Goal: Transaction & Acquisition: Purchase product/service

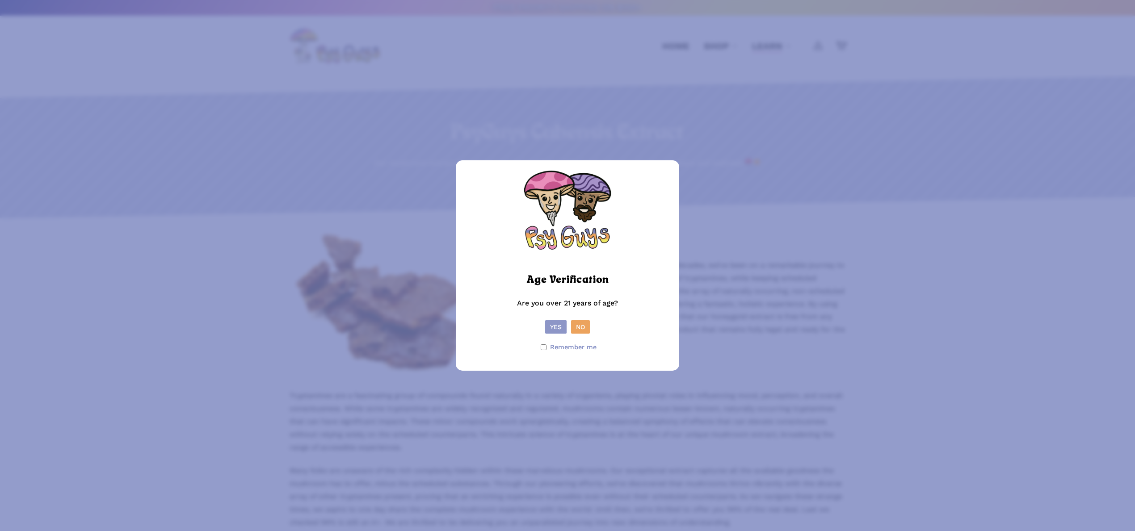
click at [553, 329] on button "Yes" at bounding box center [555, 326] width 21 height 13
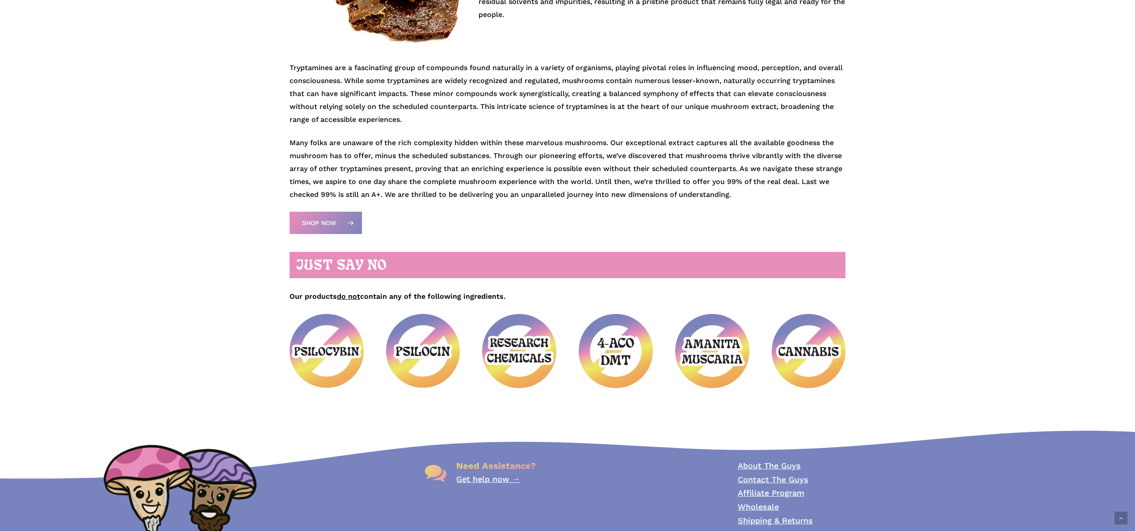
scroll to position [326, 0]
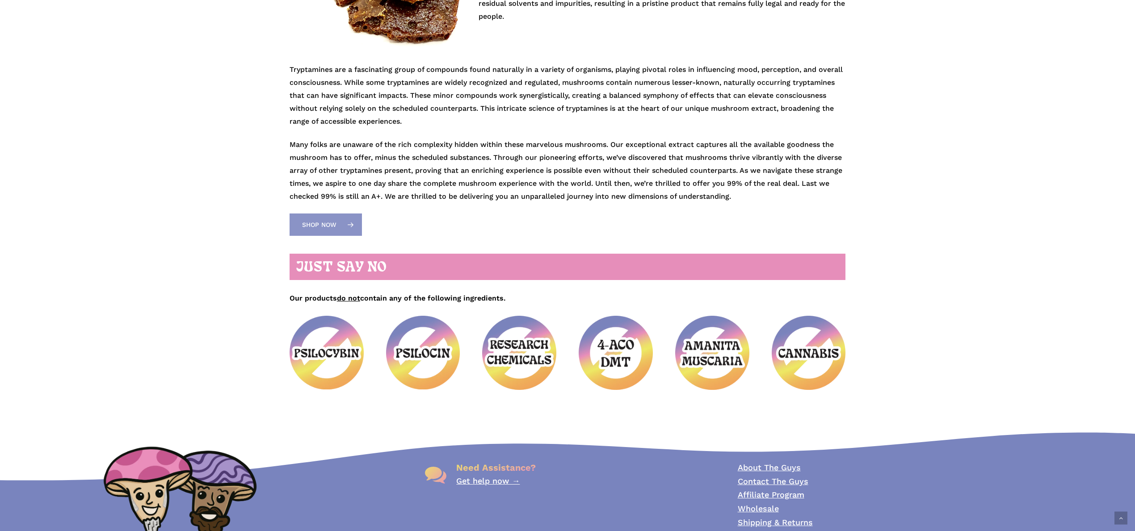
click at [329, 229] on link "Shop Now" at bounding box center [325, 225] width 72 height 22
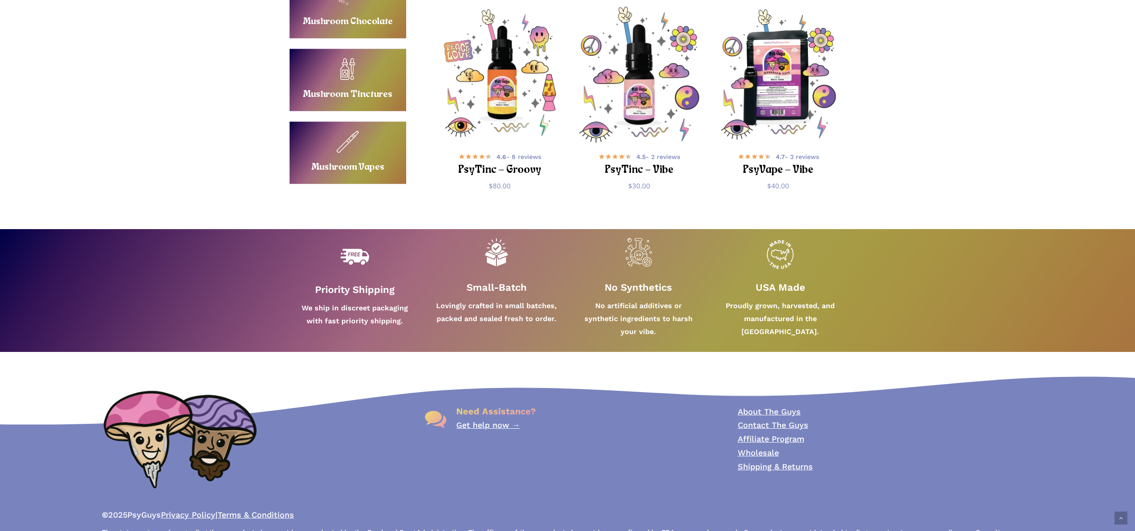
scroll to position [646, 0]
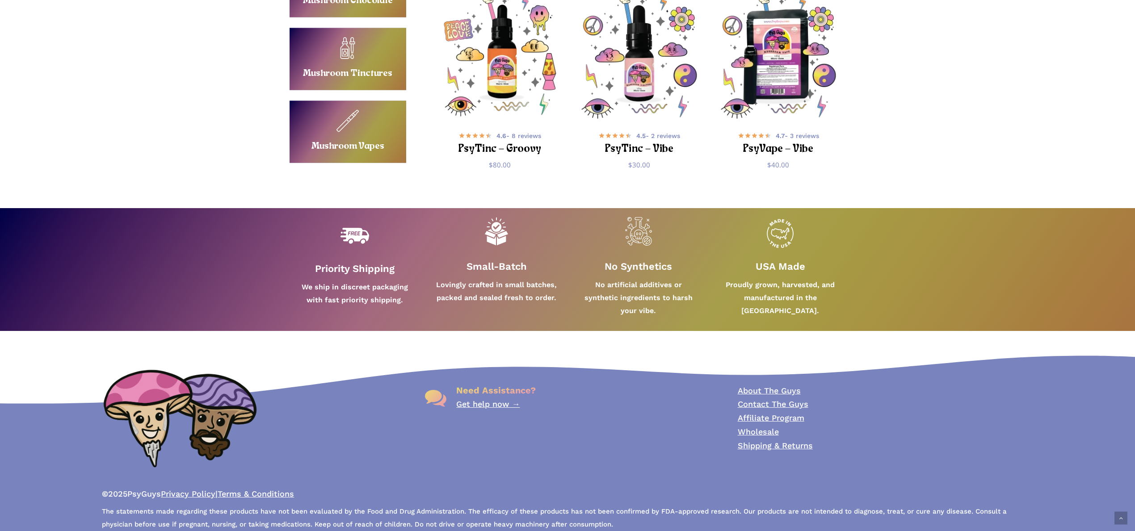
click at [373, 150] on link "Buy Mushroom Vapes" at bounding box center [347, 132] width 117 height 62
